Goal: Task Accomplishment & Management: Complete application form

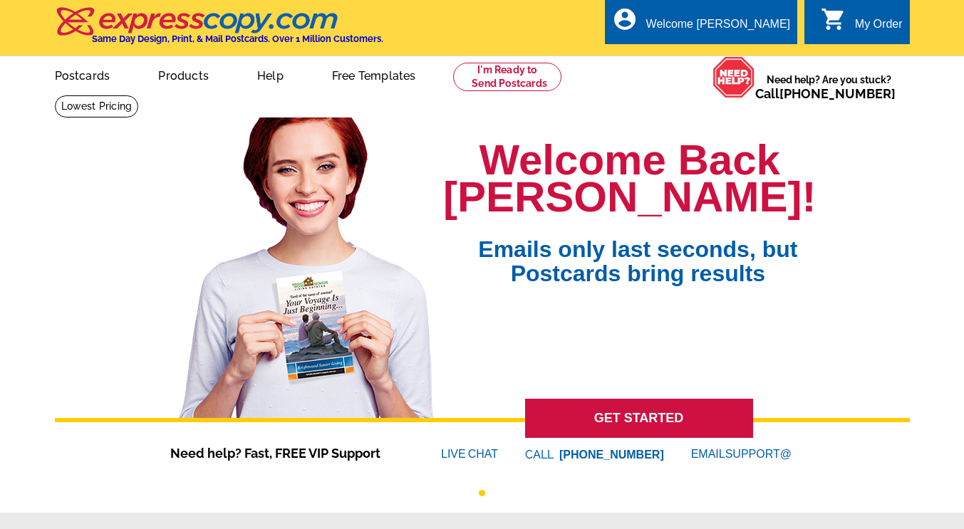
click at [772, 28] on div "Welcome [PERSON_NAME]" at bounding box center [718, 28] width 144 height 20
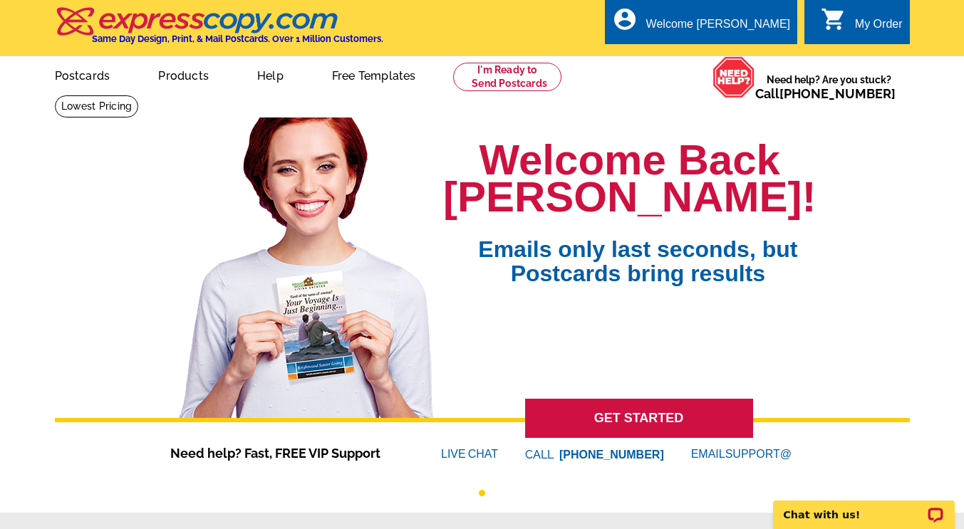
click at [768, 51] on ul "My Account Logout" at bounding box center [758, 81] width 80 height 61
click at [750, 63] on link "My Account" at bounding box center [758, 68] width 56 height 11
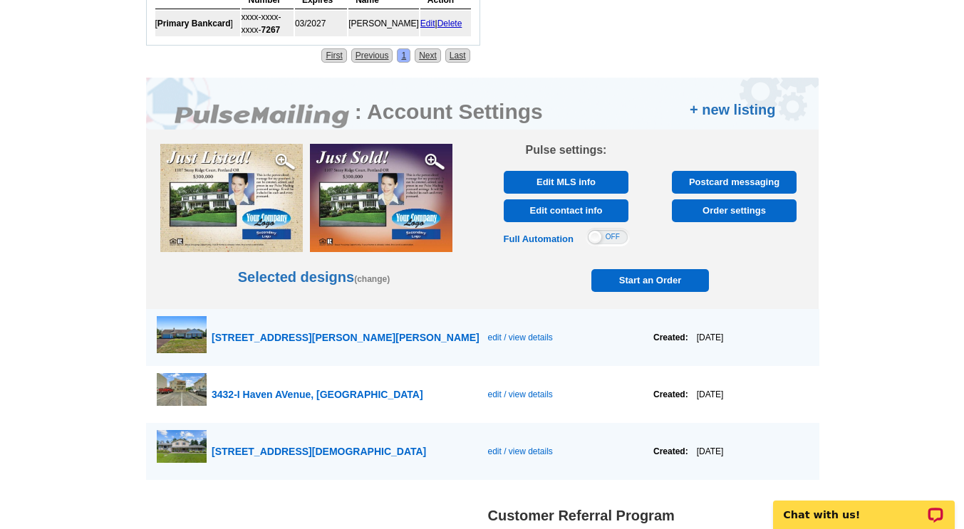
scroll to position [685, 0]
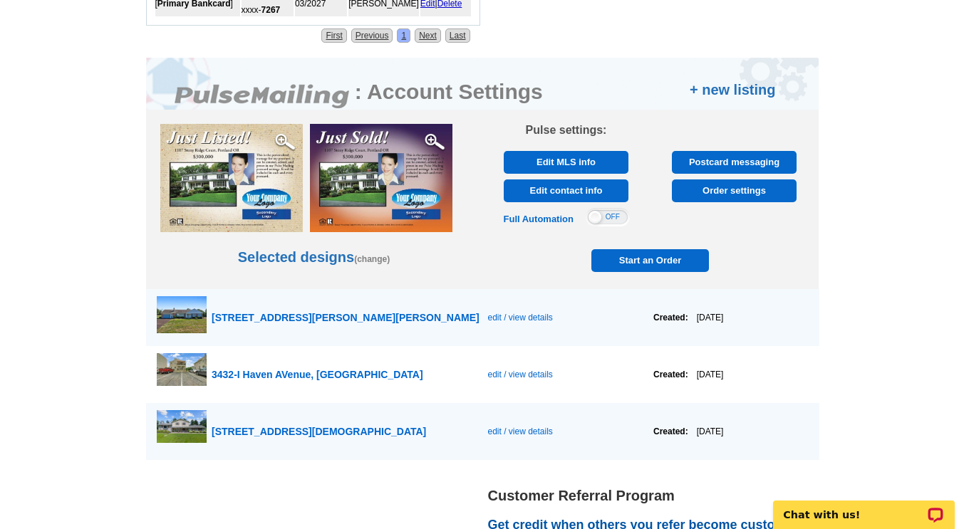
click at [762, 90] on link "+ new listing" at bounding box center [733, 89] width 86 height 21
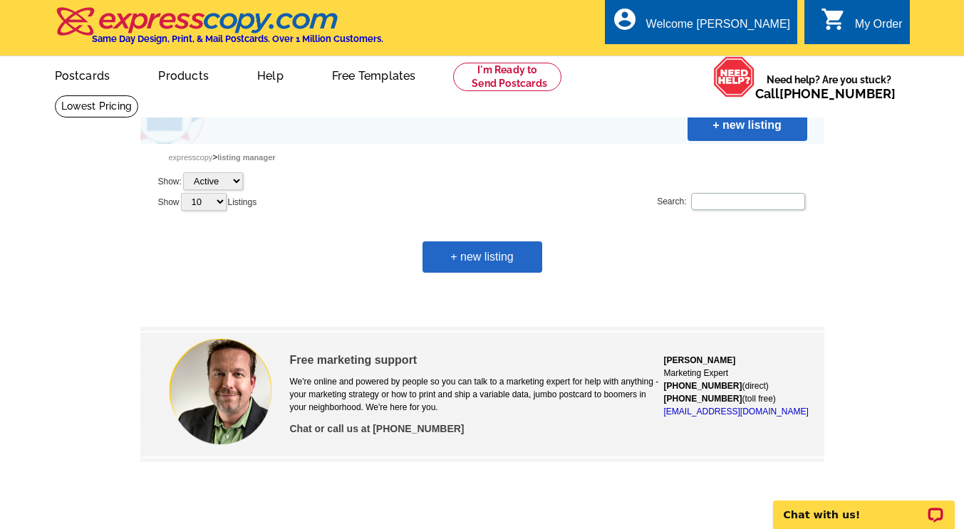
click at [759, 131] on link "+ new listing" at bounding box center [748, 125] width 120 height 31
click at [485, 259] on link "+ new listing" at bounding box center [483, 257] width 120 height 31
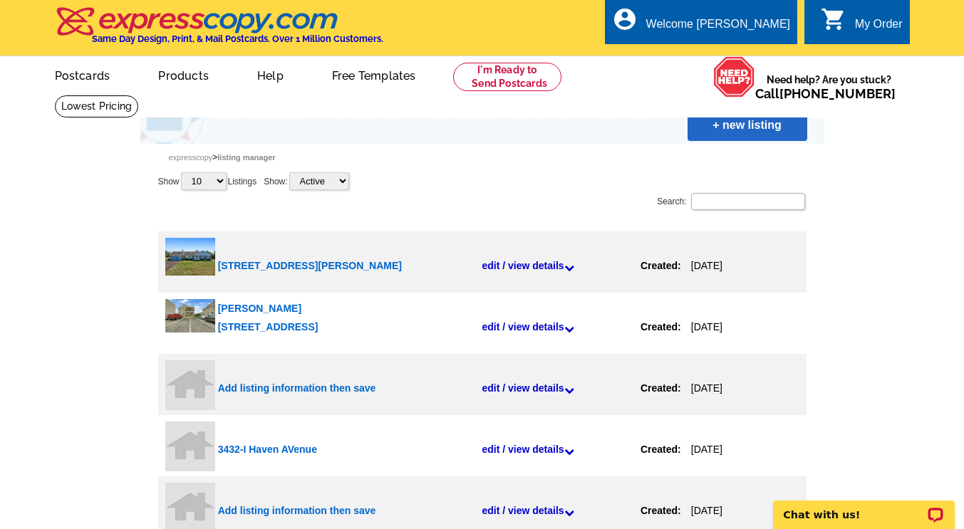
click at [764, 128] on link "+ new listing" at bounding box center [748, 125] width 120 height 31
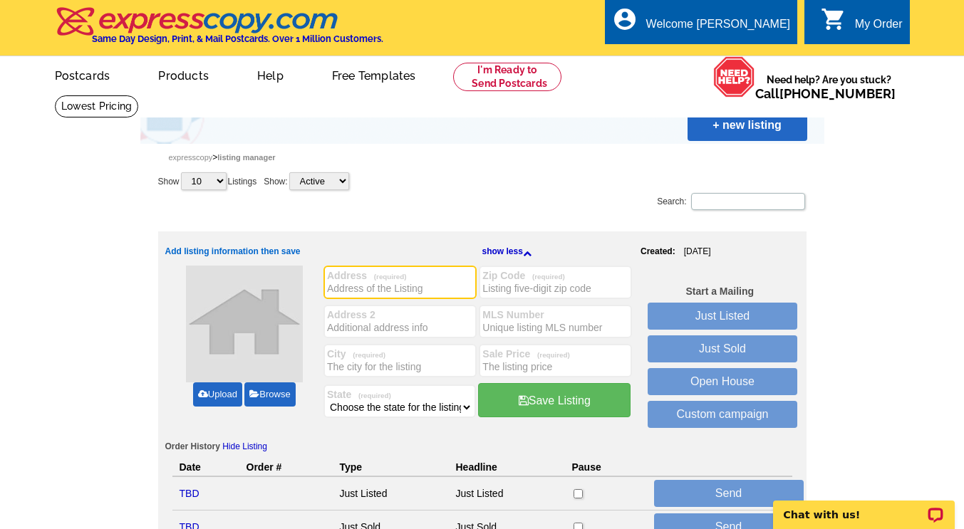
click at [441, 286] on input "Address (required)" at bounding box center [400, 288] width 146 height 14
type input "528 School"
type input "H"
type input "[STREET_ADDRESS]"
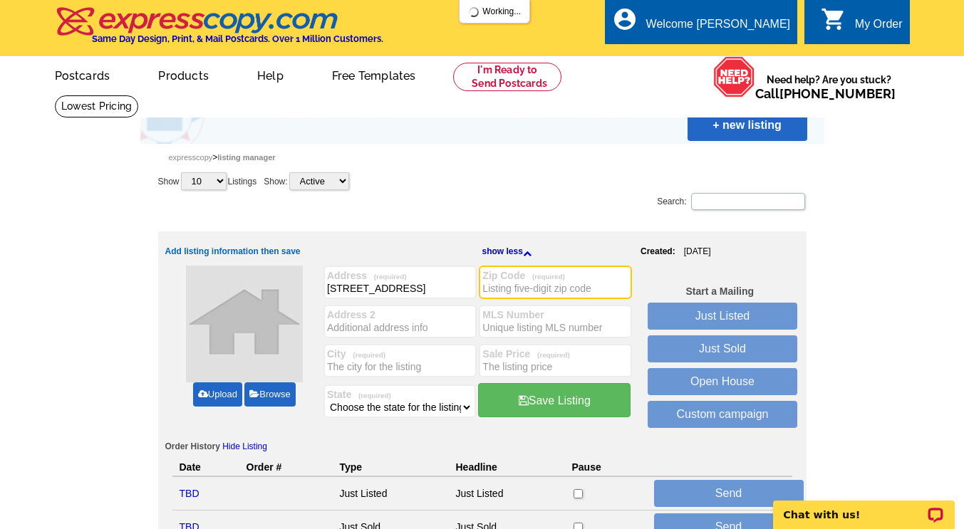
click at [517, 288] on input "Zip Code (required)" at bounding box center [555, 288] width 146 height 14
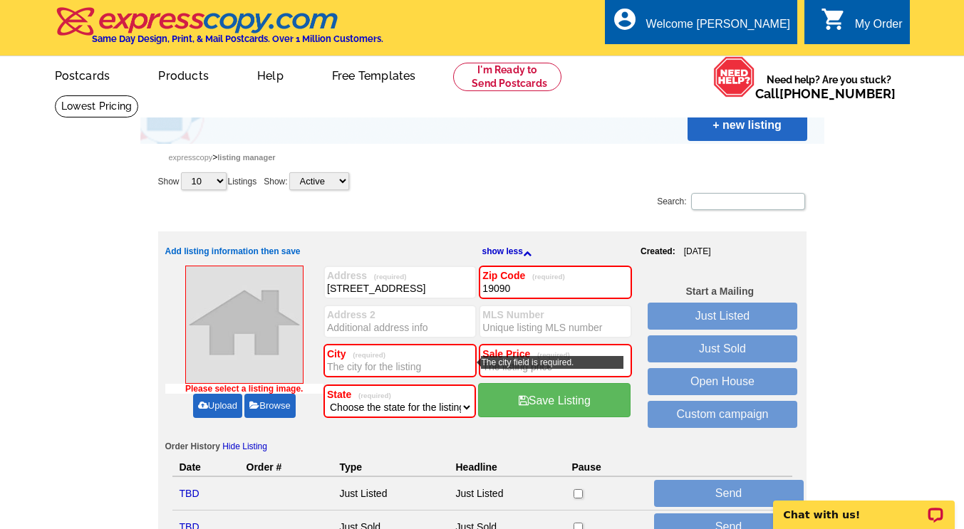
type input "19090"
click at [430, 359] on label "City (required)" at bounding box center [400, 353] width 146 height 11
click at [440, 368] on input "City (required)" at bounding box center [400, 367] width 146 height 14
type input "W"
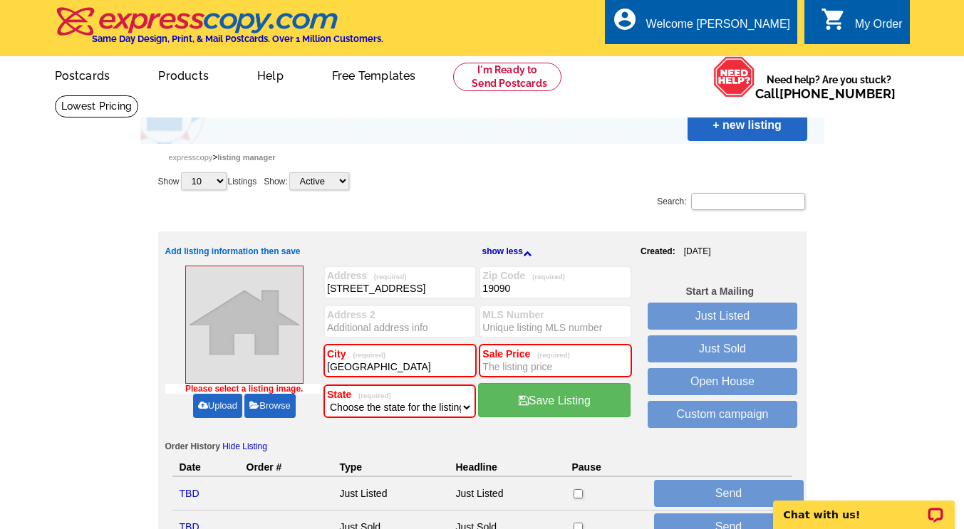
type input "Willow Grove"
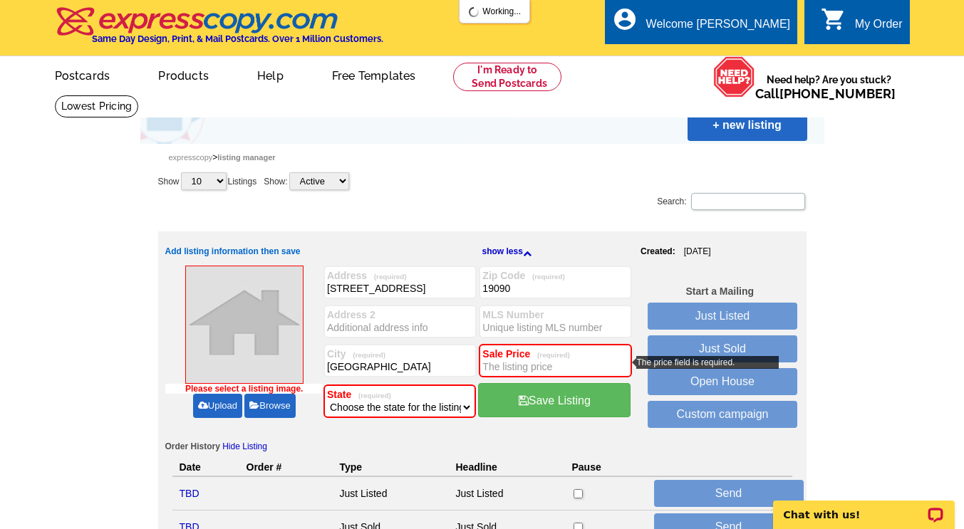
click at [574, 366] on input "Sale Price (required)" at bounding box center [555, 367] width 146 height 14
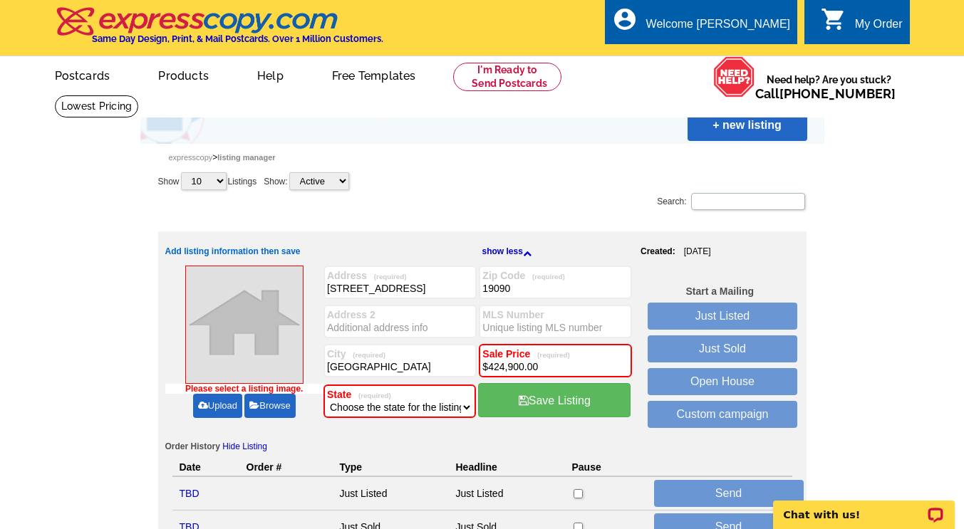
type input "$424,900.00"
click at [539, 324] on input "MLS Number" at bounding box center [555, 328] width 146 height 14
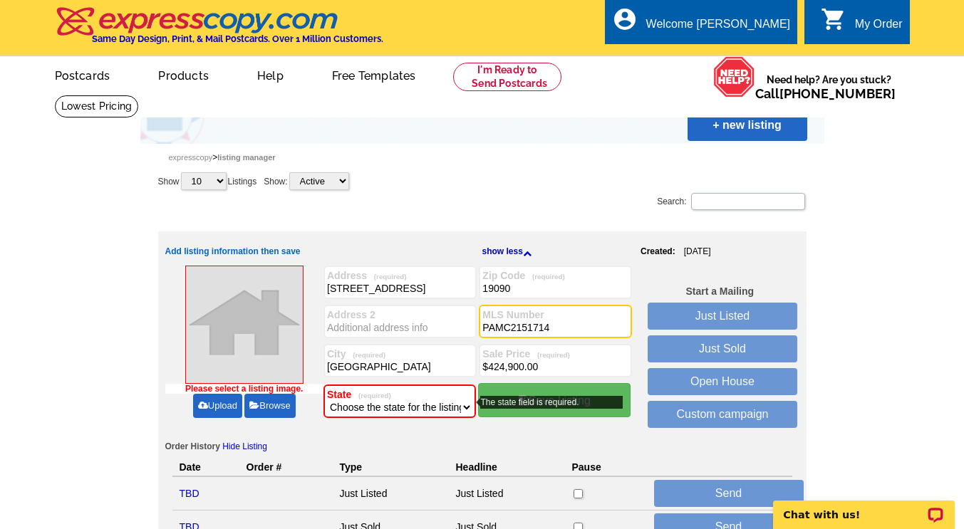
type input "PAMC2151714"
click at [430, 410] on select "Choose the state for the listing Alabama Alaska Arizona Arkansas California Col…" at bounding box center [399, 407] width 145 height 14
select select "39"
click at [327, 401] on select "Choose the state for the listing Alabama Alaska Arizona Arkansas California Col…" at bounding box center [399, 407] width 145 height 14
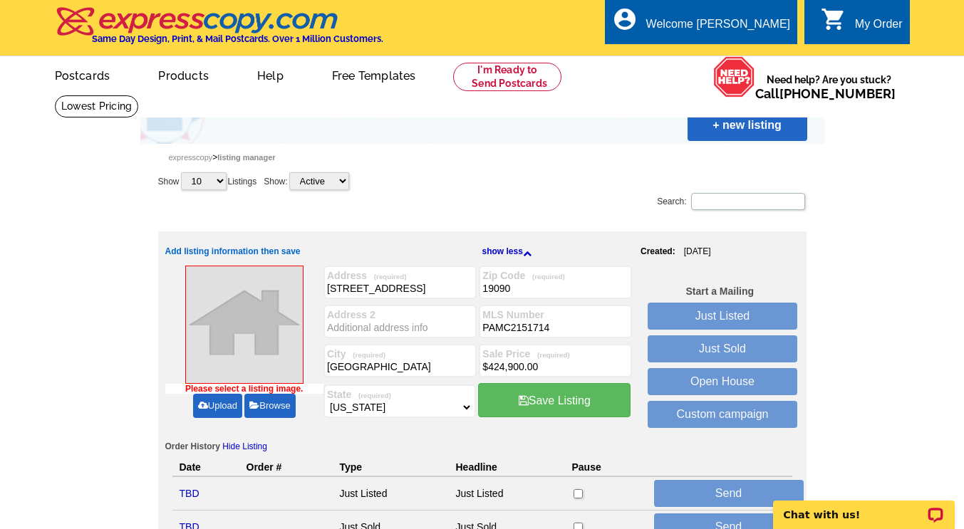
click at [565, 401] on link "Save Listing" at bounding box center [554, 400] width 152 height 34
click at [223, 405] on link "Upload" at bounding box center [217, 406] width 49 height 24
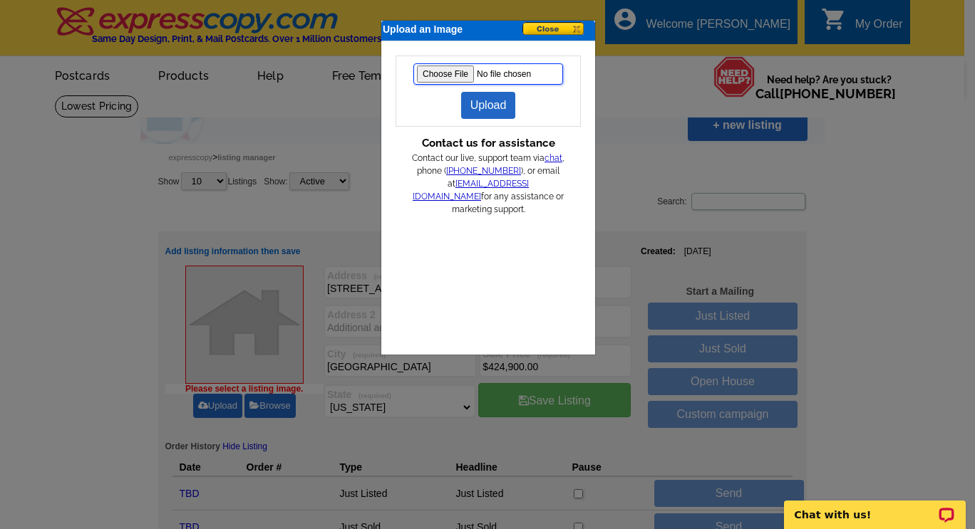
click at [443, 72] on input "file" at bounding box center [488, 73] width 150 height 21
type input "C:\fakepath\1-web-or-mls-DSC00026-16.jpg"
click at [487, 105] on link "Upload" at bounding box center [488, 105] width 55 height 27
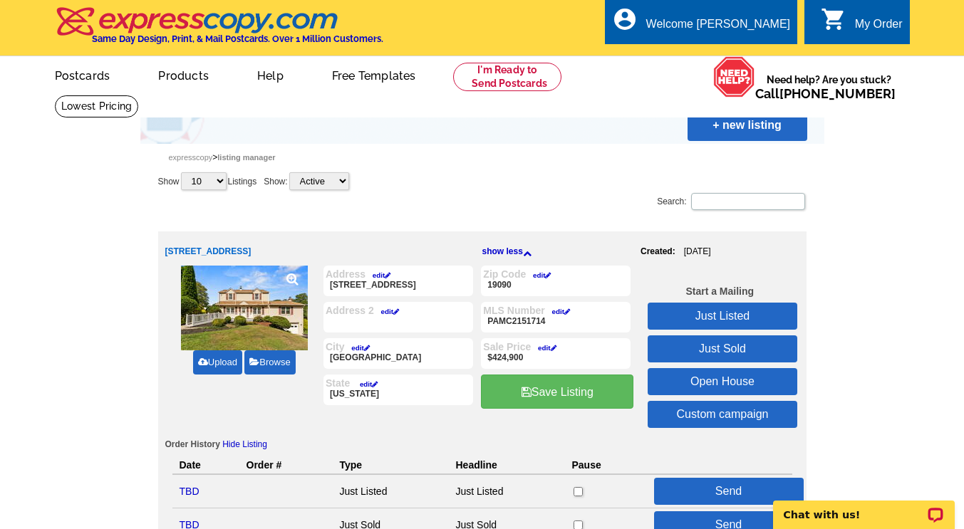
click at [571, 395] on link "Save Listing" at bounding box center [557, 392] width 152 height 34
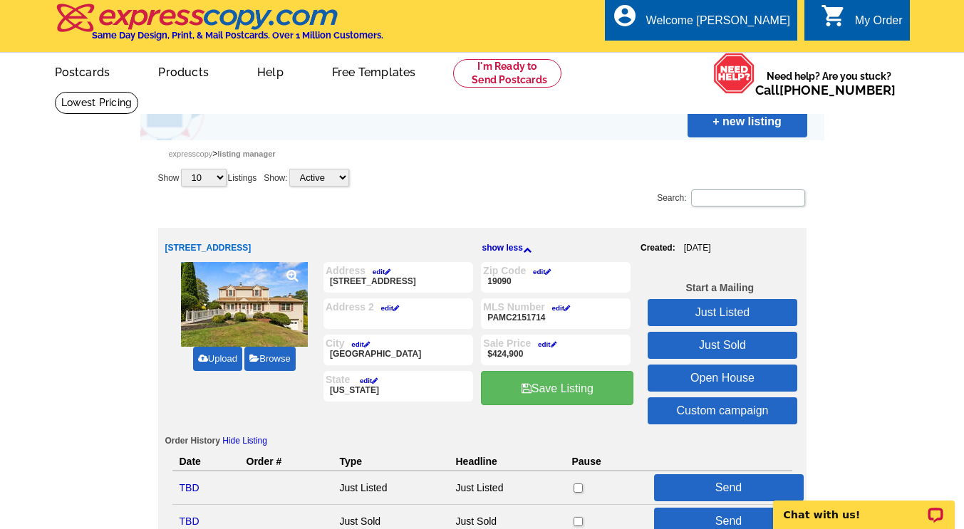
scroll to position [2, 0]
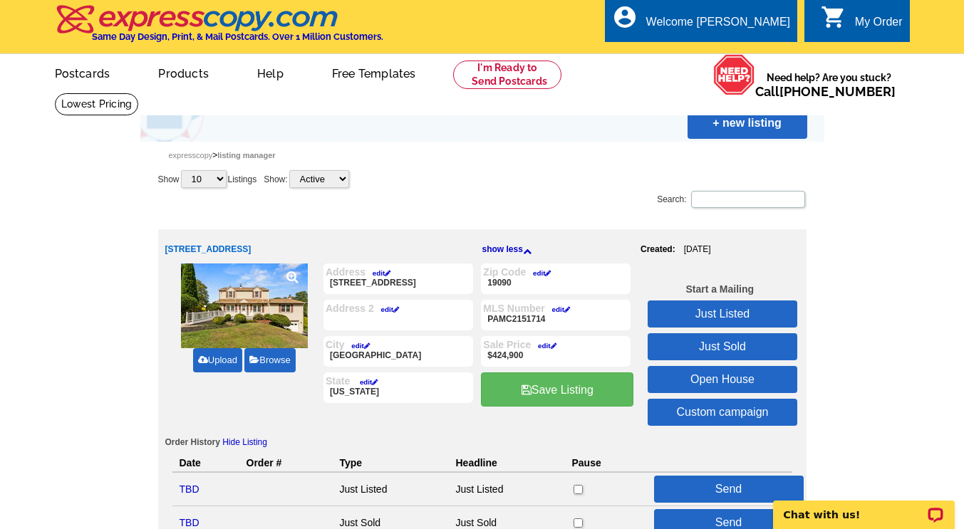
click at [719, 316] on link "Just Listed" at bounding box center [723, 314] width 150 height 27
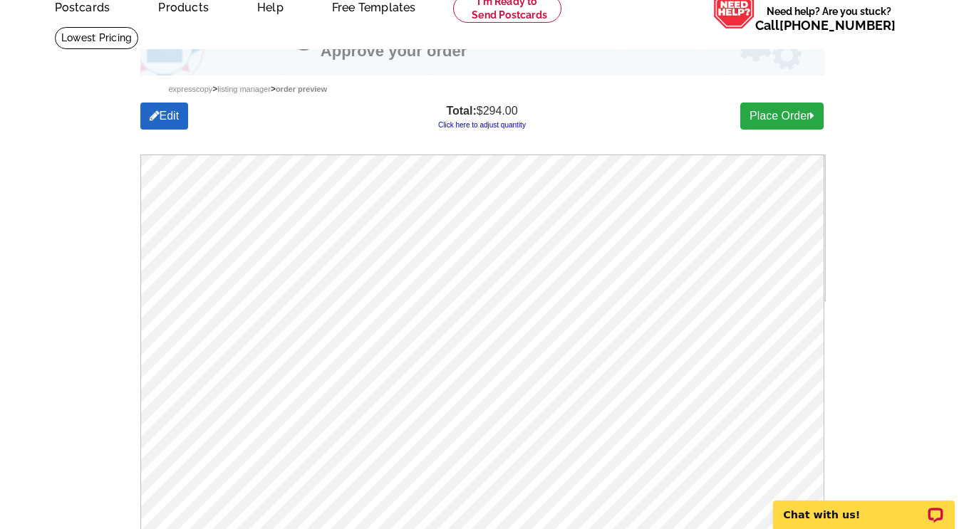
scroll to position [61, 0]
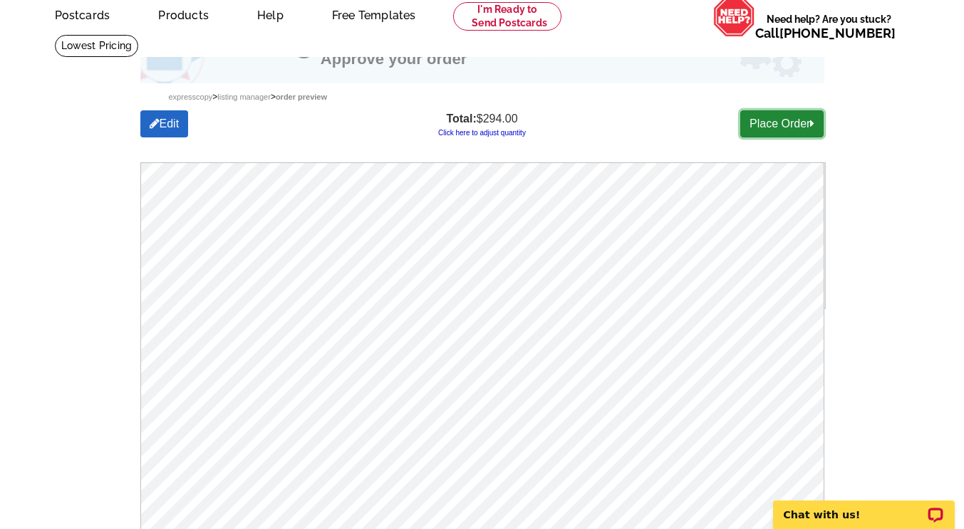
click at [787, 125] on link "Place Order" at bounding box center [781, 123] width 83 height 27
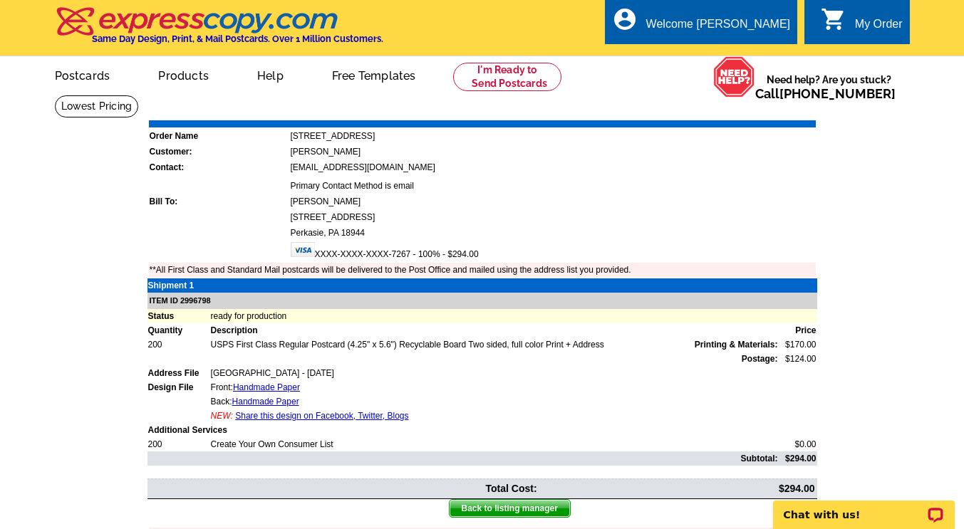
click at [789, 108] on link "Print Invoice" at bounding box center [779, 110] width 74 height 12
